Goal: Connect with others: Connect with others

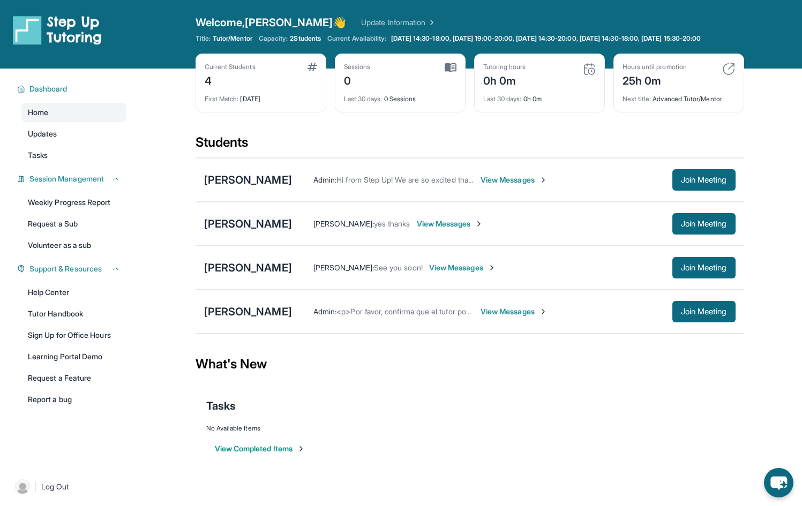
click at [235, 229] on div "[PERSON_NAME]" at bounding box center [248, 223] width 88 height 15
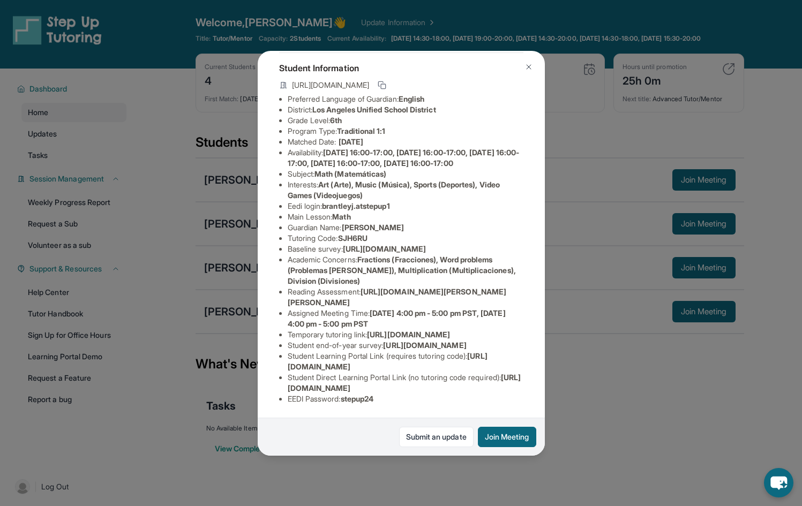
scroll to position [191, 0]
click at [343, 244] on span "[URL][DOMAIN_NAME]" at bounding box center [384, 248] width 83 height 9
drag, startPoint x: 298, startPoint y: 143, endPoint x: 460, endPoint y: 165, distance: 162.7
click at [426, 244] on span "[URL][DOMAIN_NAME]" at bounding box center [384, 248] width 83 height 9
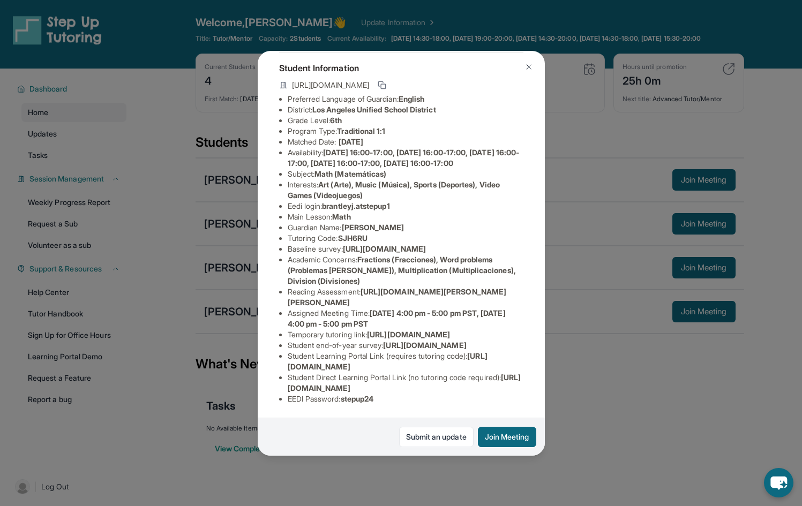
copy span "[URL][DOMAIN_NAME]"
click at [532, 72] on button at bounding box center [528, 66] width 21 height 21
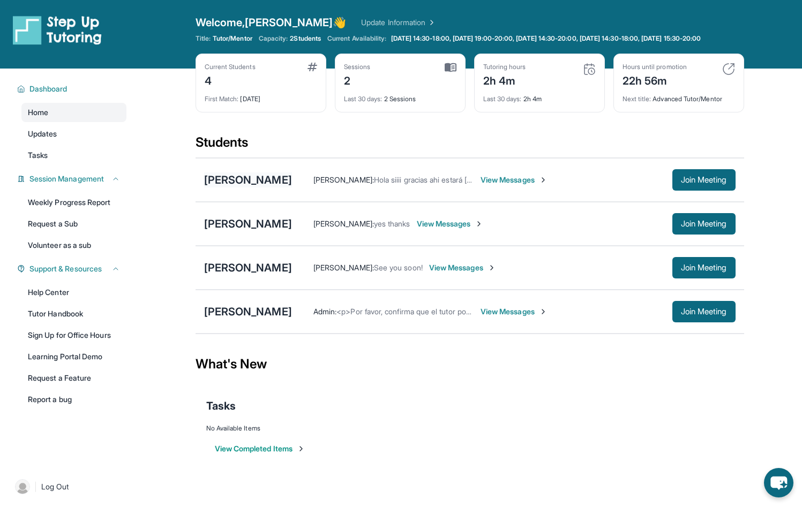
click at [253, 188] on div "[PERSON_NAME]" at bounding box center [248, 180] width 88 height 15
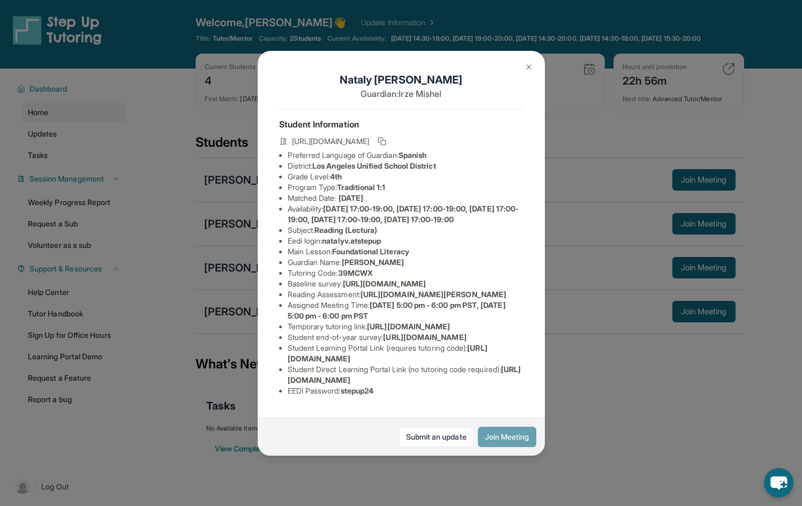
click at [498, 435] on button "Join Meeting" at bounding box center [507, 437] width 58 height 20
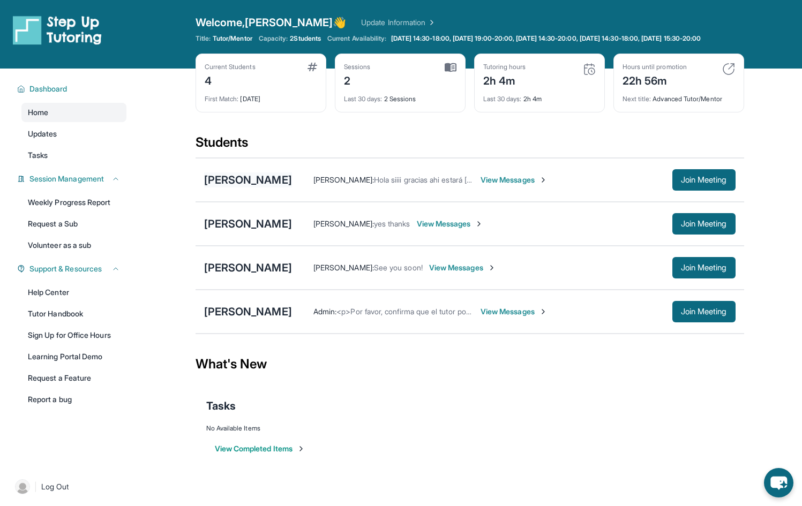
click at [229, 185] on div "[PERSON_NAME]" at bounding box center [248, 180] width 88 height 15
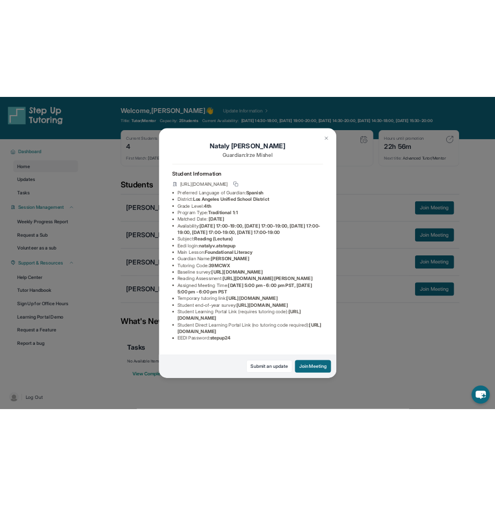
scroll to position [20, 0]
